Goal: Task Accomplishment & Management: Manage account settings

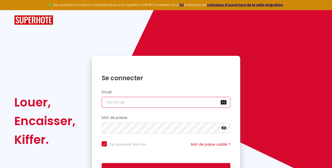
type input "[PERSON_NAME][EMAIL_ADDRESS][PERSON_NAME][DOMAIN_NAME]"
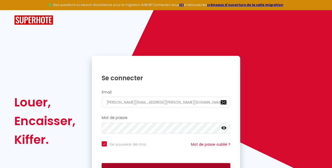
click at [131, 166] on button "Se connecter" at bounding box center [166, 169] width 129 height 13
checkbox input "true"
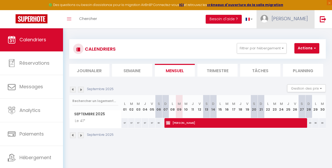
click at [295, 24] on link "[PERSON_NAME]" at bounding box center [286, 19] width 58 height 18
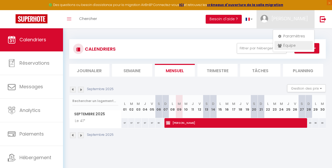
click at [287, 46] on link "Équipe" at bounding box center [293, 45] width 38 height 9
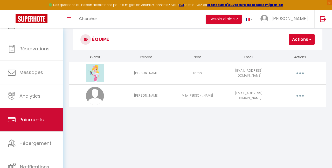
scroll to position [15, 0]
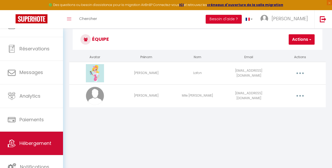
click at [33, 148] on link "Hébergement" at bounding box center [31, 143] width 63 height 23
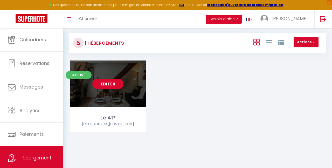
scroll to position [28, 0]
click at [110, 86] on link "Editer" at bounding box center [107, 84] width 31 height 10
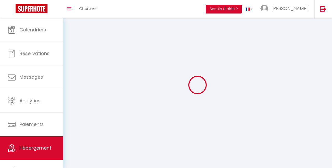
select select "1"
select select "28"
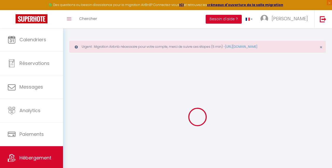
select select
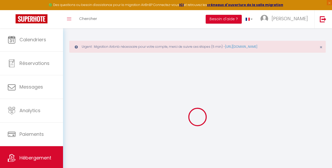
select select
checkbox input "false"
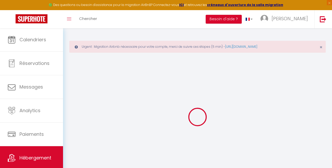
select select
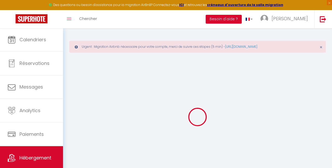
select select
checkbox input "false"
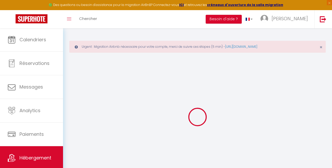
checkbox input "false"
select select
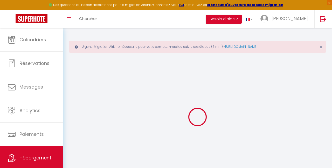
select select
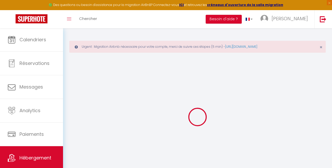
checkbox input "false"
select select
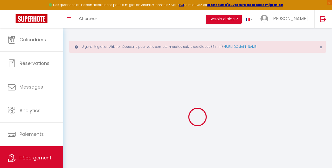
select select
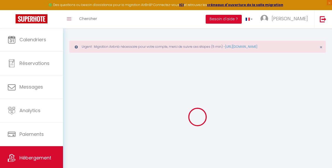
select select
checkbox input "false"
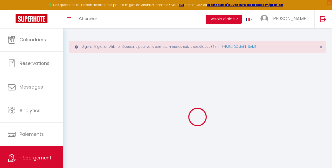
checkbox input "false"
select select
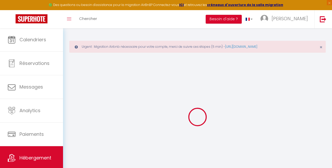
select select
checkbox input "false"
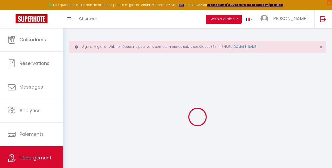
checkbox input "false"
select select
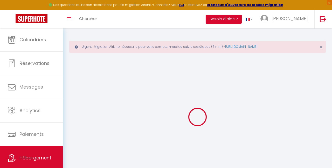
type input "Le 41*"
type input "[PERSON_NAME]"
type input "Marollaud"
select select "7"
select select "2"
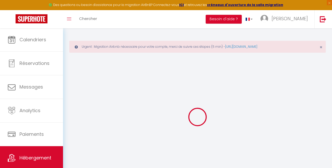
type input "60"
type input "140"
select select
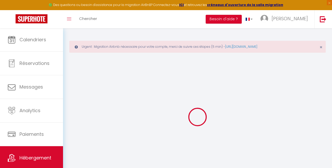
select select
type input "[STREET_ADDRESS]"
type input "65120"
type input "Barèges"
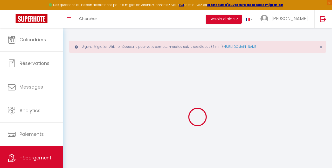
type input "[PERSON_NAME][EMAIL_ADDRESS][PERSON_NAME][DOMAIN_NAME]"
select select
checkbox input "false"
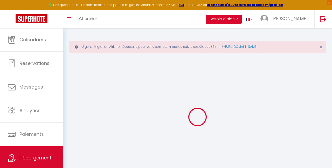
checkbox input "false"
type input "0"
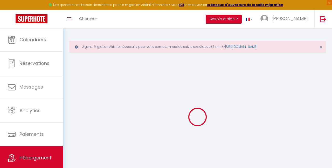
select select "35692"
select select
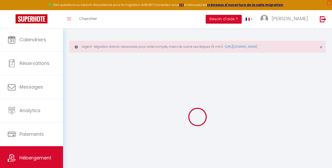
select select
checkbox input "false"
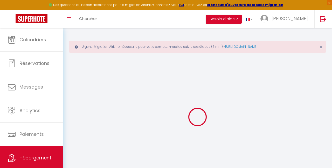
checkbox input "false"
select select
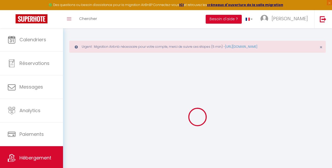
select select
checkbox input "false"
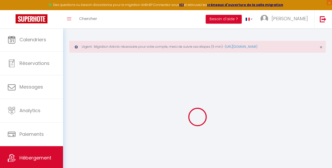
checkbox input "false"
select select
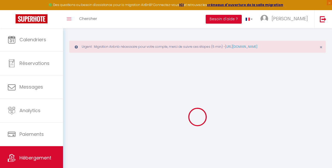
select select
checkbox input "false"
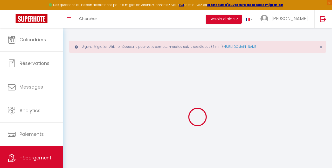
checkbox input "false"
select select
checkbox input "false"
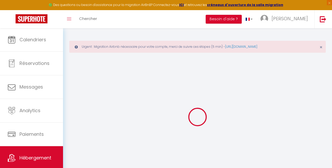
checkbox input "false"
select select "16:00"
select select
select select "10:00"
select select "30"
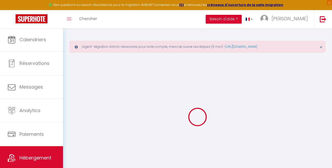
select select "120"
select select
checkbox input "false"
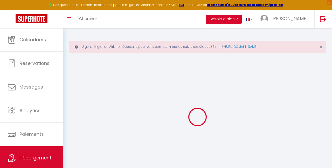
checkbox input "false"
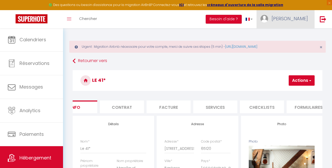
click at [298, 21] on span "[PERSON_NAME]" at bounding box center [290, 18] width 36 height 6
click at [294, 38] on link "Paramètres" at bounding box center [293, 36] width 38 height 9
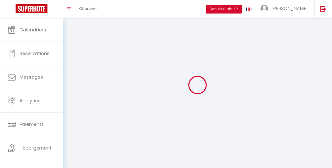
type input "[PERSON_NAME]"
type input "Marollaud"
type input "0671622645"
type input "95 Route De La Commanderie"
type input "33240"
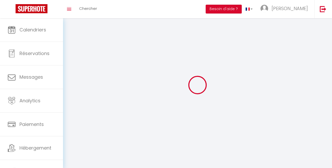
type input "[PERSON_NAME] De Fronsac"
type input "7UzrqbiGmBULanGdapM2R3zaW"
type input "EKI9l6Igj5dJOv6kqindpU56s"
type input "[URL][DOMAIN_NAME]"
select select "1"
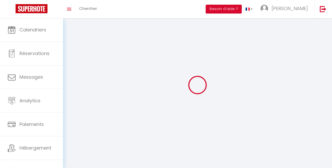
select select "28"
select select "fr"
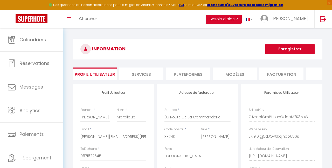
click at [186, 75] on li "Plateformes" at bounding box center [188, 73] width 44 height 13
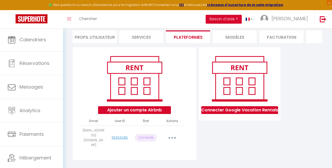
scroll to position [37, 0]
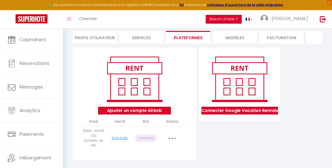
click at [173, 133] on button "button" at bounding box center [172, 138] width 14 height 10
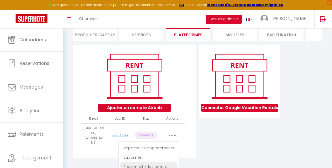
click at [155, 163] on link "Reconnecter le compte" at bounding box center [148, 166] width 57 height 9
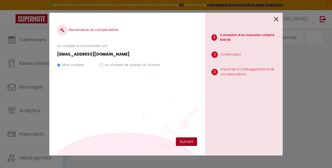
click at [184, 142] on button "Suivant" at bounding box center [186, 141] width 21 height 9
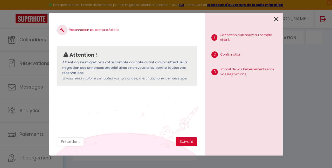
click at [184, 142] on button "Suivant" at bounding box center [186, 141] width 21 height 9
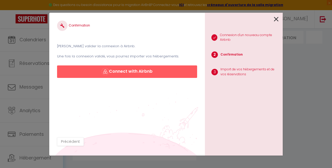
click at [145, 73] on button "Connect with Airbnb" at bounding box center [127, 71] width 140 height 12
click at [130, 75] on button "Connect with Airbnb" at bounding box center [127, 71] width 140 height 12
click at [114, 74] on button "Connect with Airbnb" at bounding box center [127, 71] width 140 height 12
click at [98, 157] on div "Confirmation Veuillez valider la connexion à Airbnb. Une fois la connexion vali…" at bounding box center [165, 84] width 233 height 168
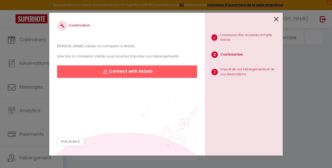
click at [96, 79] on div "Confirmation Veuillez valider la connexion à Airbnb. Une fois la connexion vali…" at bounding box center [127, 78] width 140 height 117
click at [71, 145] on button "Précédent" at bounding box center [70, 141] width 27 height 9
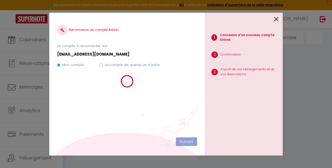
click at [274, 19] on icon at bounding box center [276, 19] width 5 height 8
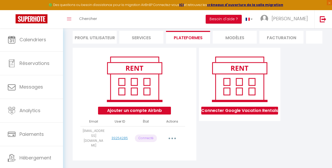
click at [135, 87] on img at bounding box center [134, 79] width 66 height 50
click at [171, 133] on button "button" at bounding box center [172, 138] width 14 height 10
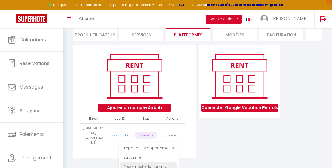
click at [149, 162] on link "Reconnecter le compte" at bounding box center [148, 166] width 57 height 9
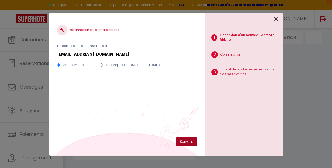
click at [183, 140] on button "Suivant" at bounding box center [186, 141] width 21 height 9
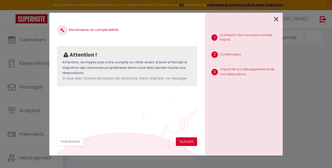
click at [183, 140] on button "Suivant" at bounding box center [186, 141] width 21 height 9
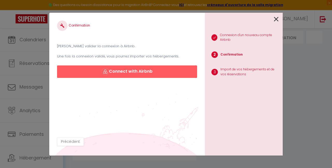
click at [137, 74] on button "Connect with Airbnb" at bounding box center [127, 71] width 140 height 12
click at [276, 19] on icon at bounding box center [276, 19] width 5 height 8
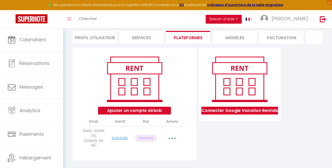
click at [101, 38] on li "Profil Utilisateur" at bounding box center [95, 37] width 44 height 13
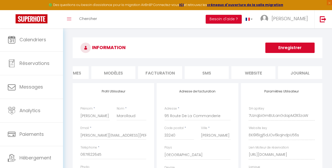
scroll to position [0, 121]
click at [245, 69] on li "website" at bounding box center [254, 72] width 44 height 13
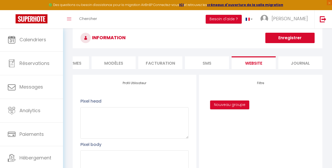
scroll to position [11, 0]
click at [191, 66] on li "SMS" at bounding box center [207, 62] width 44 height 13
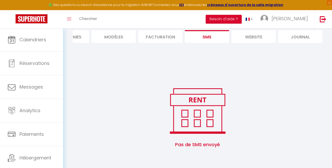
click at [163, 34] on li "Facturation" at bounding box center [160, 36] width 44 height 13
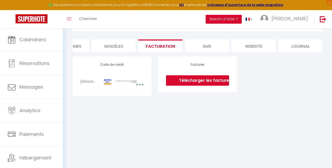
click at [114, 44] on li "MODÈLES" at bounding box center [114, 45] width 44 height 13
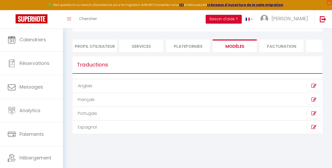
click at [178, 45] on li "Plateformes" at bounding box center [188, 45] width 44 height 13
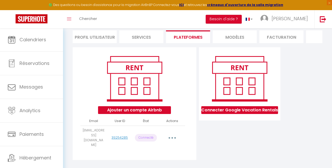
scroll to position [37, 0]
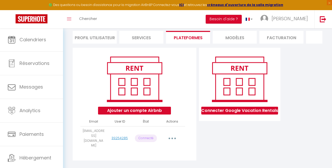
click at [135, 39] on li "Services" at bounding box center [141, 37] width 44 height 13
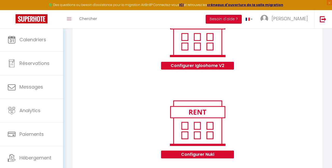
scroll to position [536, 0]
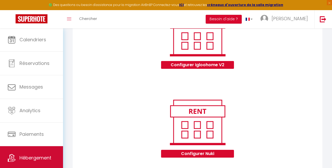
click at [24, 161] on link "Hébergement" at bounding box center [31, 157] width 63 height 23
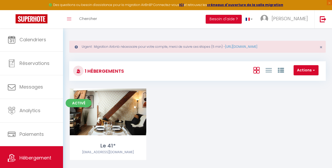
scroll to position [5, 0]
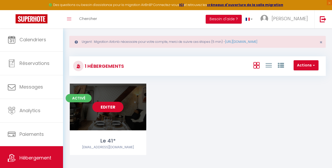
click at [112, 109] on link "Editer" at bounding box center [107, 107] width 31 height 10
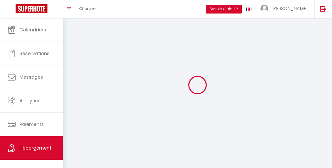
select select "1"
select select "28"
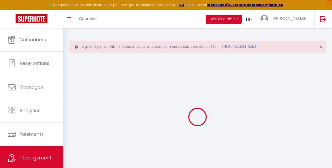
select select
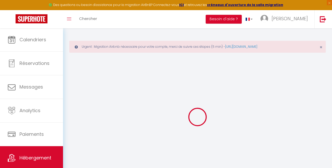
select select
checkbox input "false"
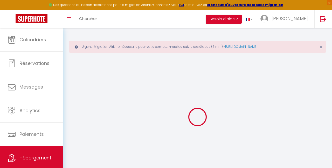
select select
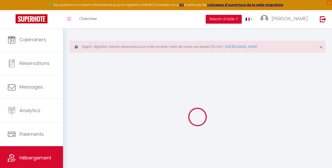
select select
checkbox input "false"
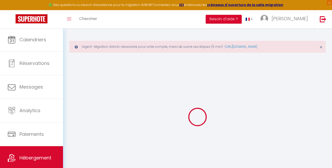
checkbox input "false"
select select
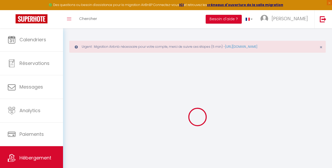
select select
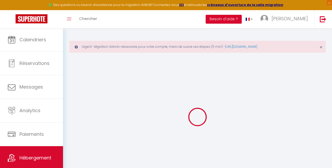
checkbox input "false"
select select
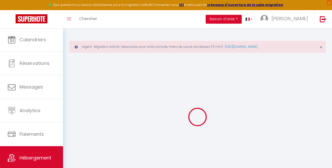
select select
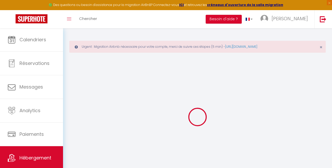
select select
checkbox input "false"
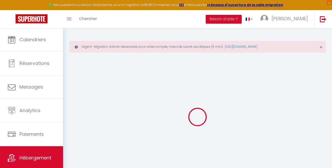
checkbox input "false"
select select
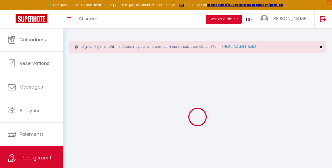
click at [321, 47] on span "×" at bounding box center [321, 47] width 3 height 6
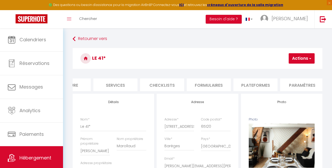
scroll to position [0, 184]
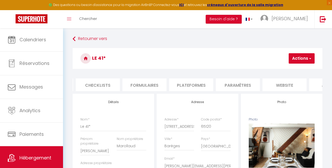
click at [196, 83] on li "Plateformes" at bounding box center [191, 84] width 44 height 13
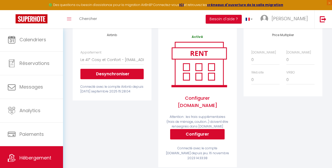
scroll to position [67, 0]
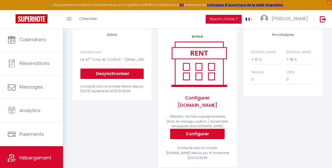
click at [250, 122] on div "Price Multiplier Airbnb.com 0 + 1 % + 2 % + 3 % + 4 % + 5 % + 6 % + 7 %" at bounding box center [283, 99] width 86 height 147
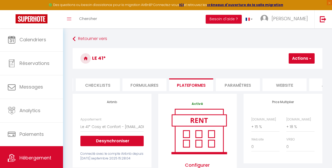
scroll to position [0, 0]
click at [299, 59] on button "Actions" at bounding box center [302, 58] width 26 height 10
click at [291, 70] on link "Enregistrer" at bounding box center [293, 69] width 41 height 7
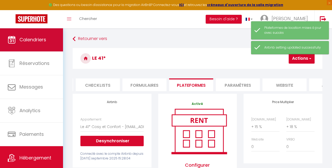
click at [37, 37] on span "Calendriers" at bounding box center [32, 39] width 27 height 6
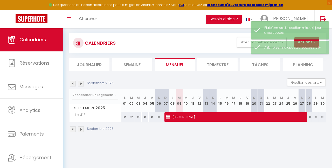
scroll to position [28, 0]
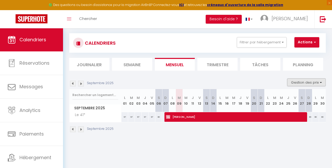
click at [299, 80] on button "Gestion des prix" at bounding box center [306, 82] width 39 height 8
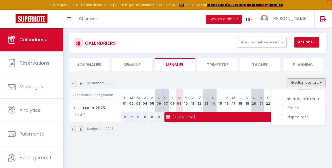
click at [299, 80] on button "Gestion des prix" at bounding box center [306, 82] width 39 height 8
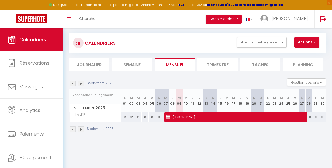
click at [218, 66] on li "Trimestre" at bounding box center [217, 64] width 40 height 13
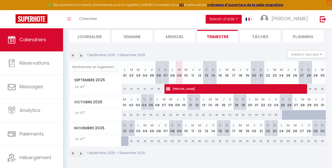
scroll to position [55, 0]
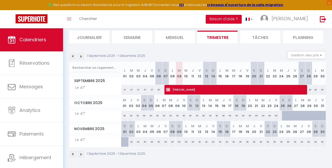
click at [310, 89] on div "80" at bounding box center [308, 90] width 7 height 10
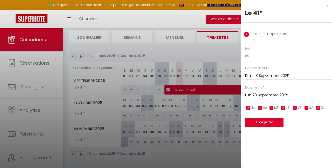
click at [254, 93] on input "Lun 29 Septembre 2025" at bounding box center [288, 95] width 87 height 7
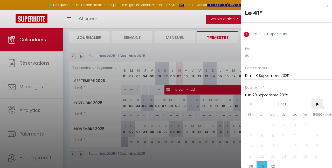
click at [315, 104] on span ">" at bounding box center [317, 104] width 11 height 10
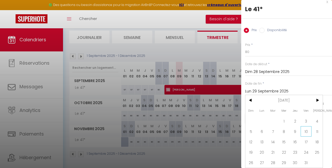
scroll to position [4, 0]
click at [305, 142] on span "17" at bounding box center [306, 141] width 11 height 10
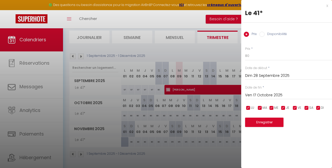
scroll to position [0, 0]
click at [261, 56] on input "80" at bounding box center [288, 55] width 87 height 9
click at [253, 121] on button "Enregistrer" at bounding box center [264, 121] width 38 height 9
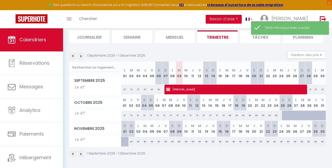
scroll to position [55, 0]
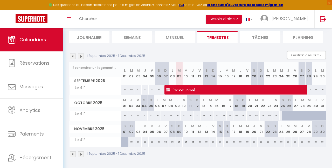
click at [230, 116] on div "95" at bounding box center [230, 116] width 6 height 10
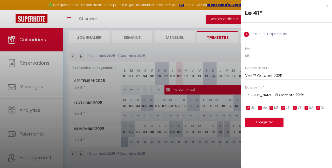
click at [265, 74] on input "Ven 17 Octobre 2025" at bounding box center [288, 75] width 87 height 7
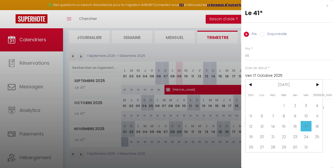
click at [265, 74] on input "Ven 17 Octobre 2025" at bounding box center [288, 75] width 87 height 7
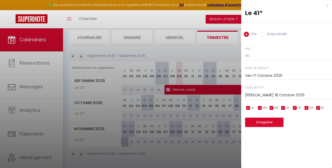
click at [263, 96] on input "Sam 18 Octobre 2025" at bounding box center [288, 95] width 87 height 7
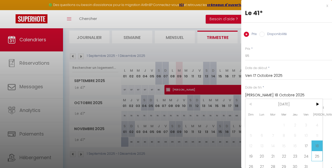
click at [316, 155] on span "25" at bounding box center [317, 156] width 11 height 10
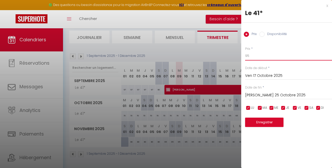
click at [261, 58] on input "95" at bounding box center [288, 55] width 87 height 9
click at [257, 120] on button "Enregistrer" at bounding box center [264, 121] width 38 height 9
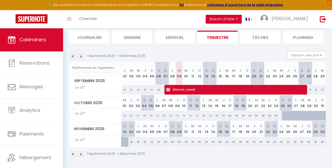
click at [165, 141] on div "95" at bounding box center [165, 142] width 7 height 10
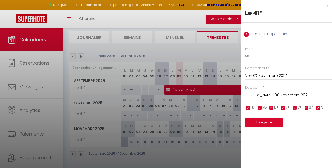
click at [267, 92] on input "Sam 08 Novembre 2025" at bounding box center [288, 95] width 87 height 7
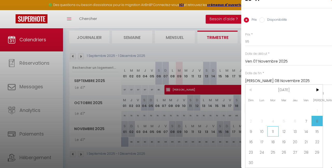
scroll to position [14, 0]
click at [282, 131] on span "12" at bounding box center [284, 131] width 11 height 10
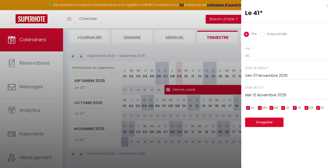
click at [253, 50] on div "Prix * 95" at bounding box center [288, 53] width 87 height 14
click at [253, 56] on input "95" at bounding box center [288, 55] width 87 height 9
click at [248, 125] on button "Enregistrer" at bounding box center [264, 121] width 38 height 9
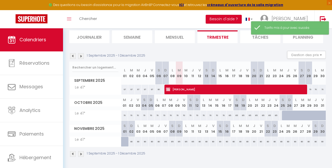
scroll to position [55, 0]
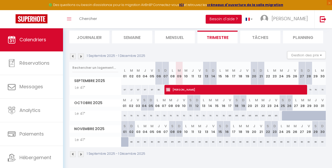
click at [199, 142] on div "80" at bounding box center [199, 142] width 7 height 10
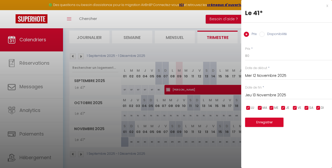
click at [269, 95] on input "Jeu 13 Novembre 2025" at bounding box center [288, 95] width 87 height 7
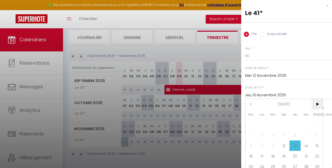
click at [315, 106] on span ">" at bounding box center [317, 104] width 11 height 10
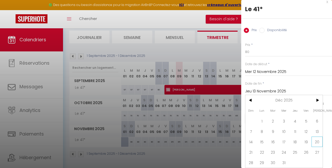
scroll to position [4, 0]
click at [308, 143] on span "19" at bounding box center [306, 141] width 11 height 10
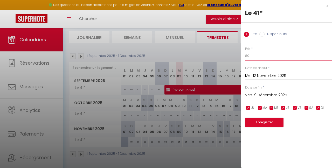
click at [254, 57] on input "80" at bounding box center [288, 55] width 87 height 9
click at [259, 117] on button "Enregistrer" at bounding box center [264, 121] width 38 height 9
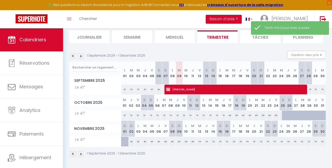
scroll to position [55, 0]
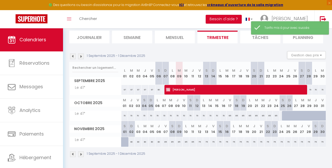
click at [80, 58] on img at bounding box center [81, 56] width 6 height 6
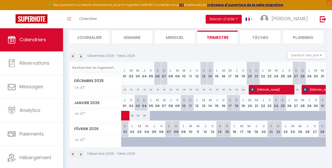
click at [244, 89] on div "120" at bounding box center [243, 90] width 6 height 10
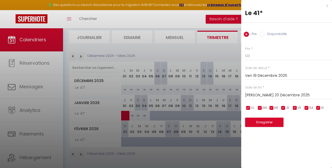
click at [272, 94] on input "Sam 20 Décembre 2025" at bounding box center [288, 95] width 87 height 7
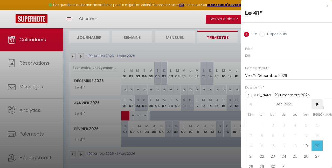
click at [318, 105] on span ">" at bounding box center [317, 104] width 11 height 10
click at [251, 134] on span "4" at bounding box center [250, 135] width 11 height 10
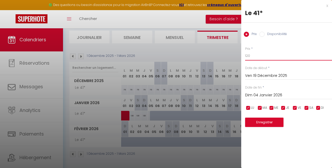
click at [259, 57] on input "120" at bounding box center [288, 55] width 87 height 9
click at [264, 121] on button "Enregistrer" at bounding box center [264, 121] width 38 height 9
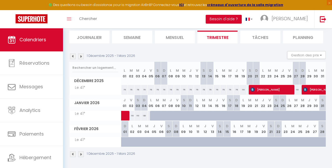
click at [178, 1] on div "🟢 Des questions ou besoin d'assistance pour la migration AirBnB? Connectez-vous…" at bounding box center [166, 5] width 332 height 10
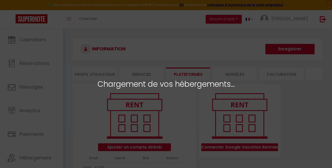
select select "28275"
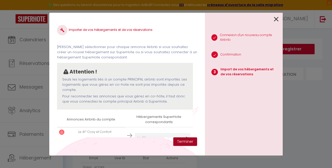
click at [178, 140] on button "Terminer" at bounding box center [185, 141] width 24 height 9
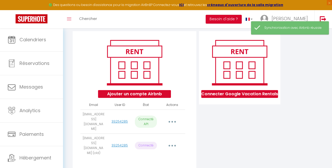
scroll to position [53, 0]
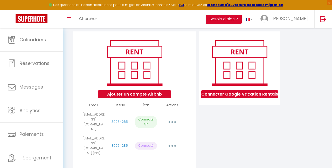
click at [171, 121] on icon "button" at bounding box center [172, 122] width 2 height 2
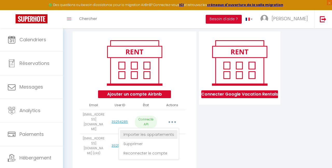
click at [162, 132] on link "Importer les appartements" at bounding box center [148, 134] width 57 height 9
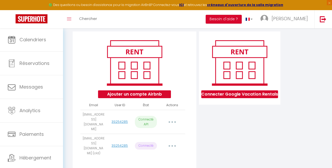
select select "28275"
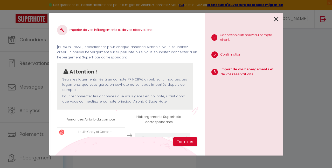
scroll to position [0, 0]
click at [180, 143] on button "Terminer" at bounding box center [185, 141] width 24 height 9
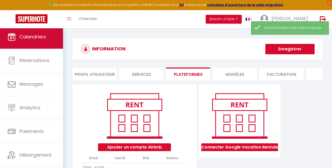
click at [27, 43] on link "Calendriers" at bounding box center [31, 36] width 63 height 23
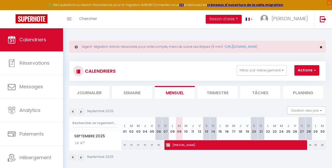
click at [320, 47] on span "×" at bounding box center [321, 47] width 3 height 6
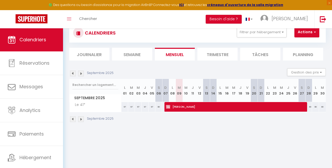
scroll to position [16, 0]
click at [81, 120] on img at bounding box center [81, 119] width 6 height 6
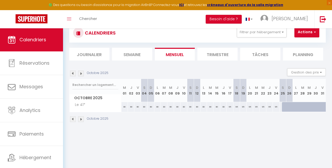
click at [81, 120] on img at bounding box center [81, 119] width 6 height 6
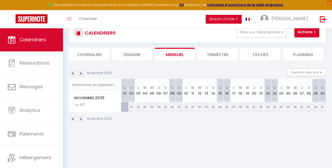
click at [81, 120] on img at bounding box center [81, 119] width 6 height 6
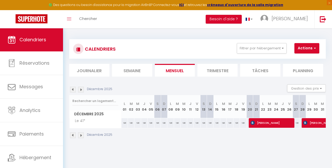
scroll to position [0, 0]
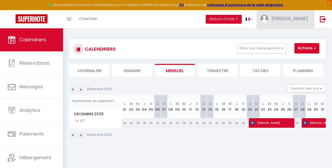
click at [294, 18] on link "[PERSON_NAME]" at bounding box center [286, 19] width 58 height 18
click at [287, 36] on link "Paramètres" at bounding box center [293, 36] width 38 height 9
select select "28"
select select "fr"
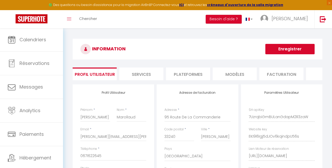
click at [194, 74] on li "Plateformes" at bounding box center [188, 73] width 44 height 13
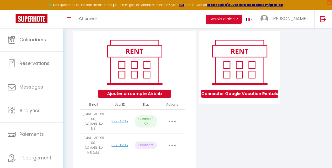
scroll to position [53, 0]
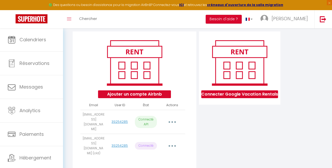
click at [175, 117] on button "button" at bounding box center [172, 122] width 14 height 10
click at [116, 107] on th "User ID" at bounding box center [120, 105] width 26 height 9
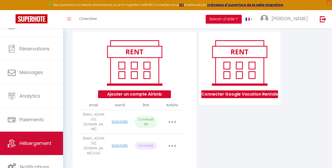
scroll to position [15, 0]
click at [25, 145] on span "Hébergement" at bounding box center [35, 143] width 32 height 6
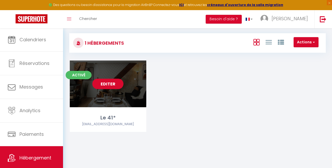
scroll to position [28, 0]
click at [110, 84] on link "Editer" at bounding box center [107, 84] width 31 height 10
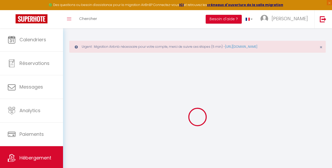
select select "35692"
select select
checkbox input "false"
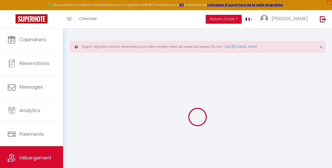
checkbox input "false"
select select "16:00"
select select
select select "10:00"
select select "30"
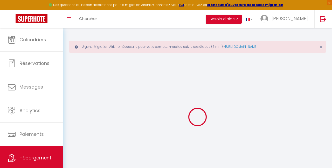
select select "120"
select select
checkbox input "false"
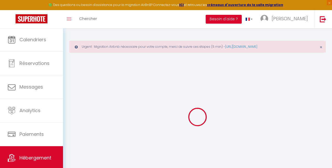
checkbox input "false"
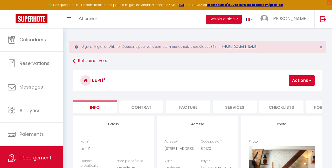
click at [257, 47] on link "[URL][DOMAIN_NAME]" at bounding box center [241, 46] width 32 height 4
